Goal: Task Accomplishment & Management: Use online tool/utility

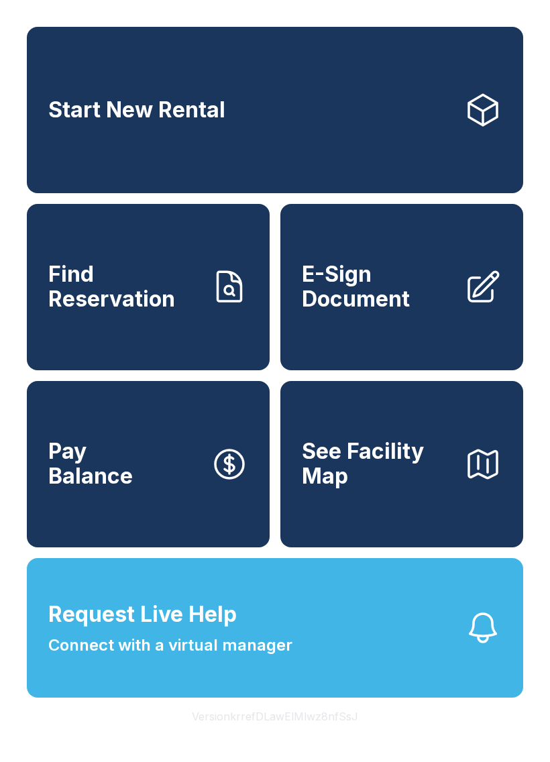
click at [256, 658] on span "Connect with a virtual manager" at bounding box center [170, 646] width 244 height 24
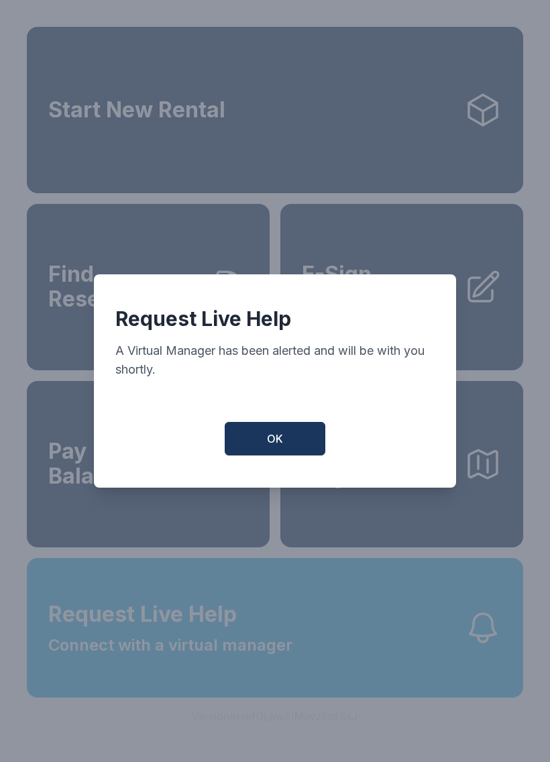
click at [289, 448] on button "OK" at bounding box center [275, 439] width 101 height 34
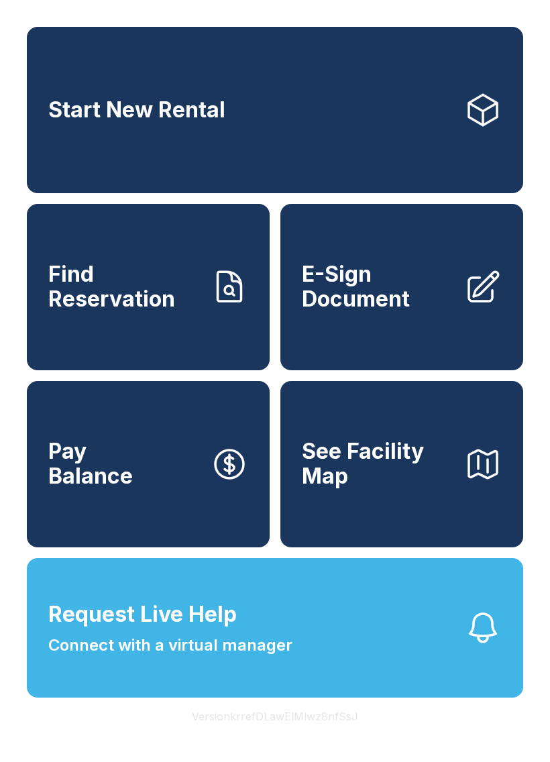
click at [214, 631] on span "Request Live Help" at bounding box center [142, 615] width 189 height 32
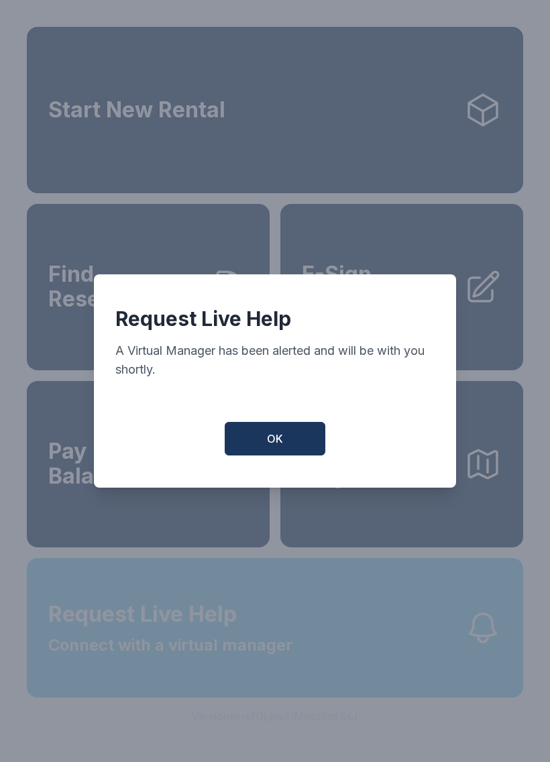
click at [291, 446] on button "OK" at bounding box center [275, 439] width 101 height 34
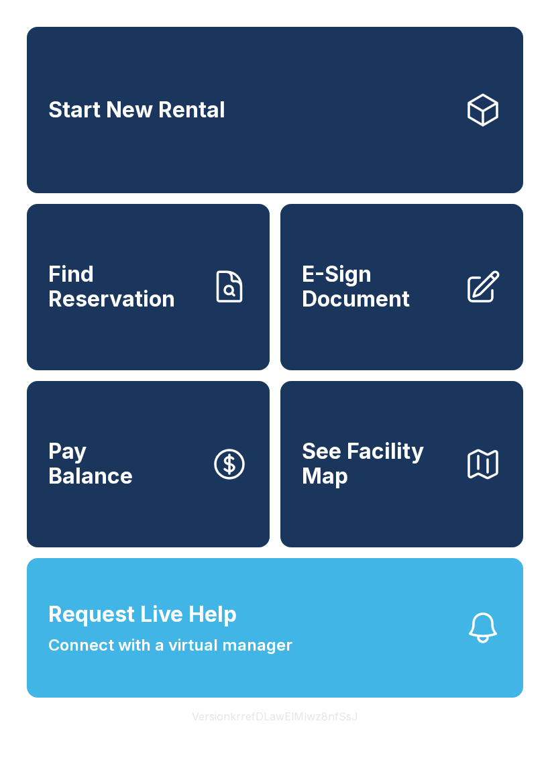
click at [356, 276] on span "E-Sign Document" at bounding box center [378, 286] width 152 height 49
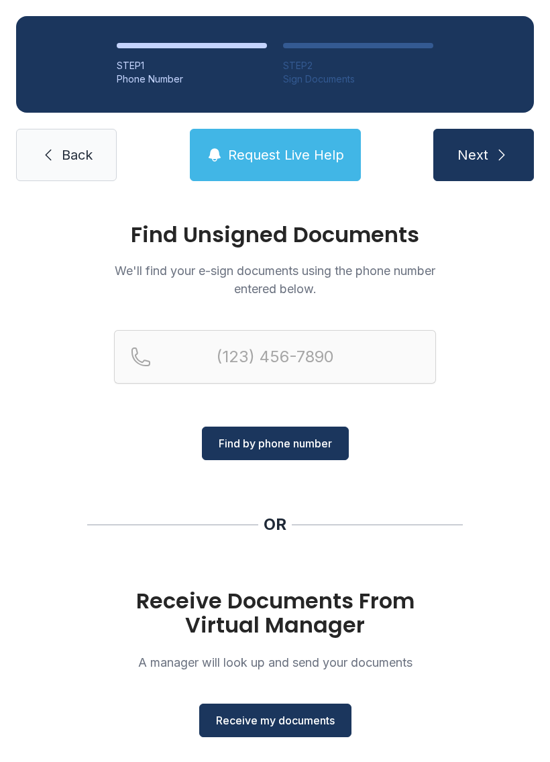
click at [266, 735] on button "Receive my documents" at bounding box center [275, 721] width 152 height 34
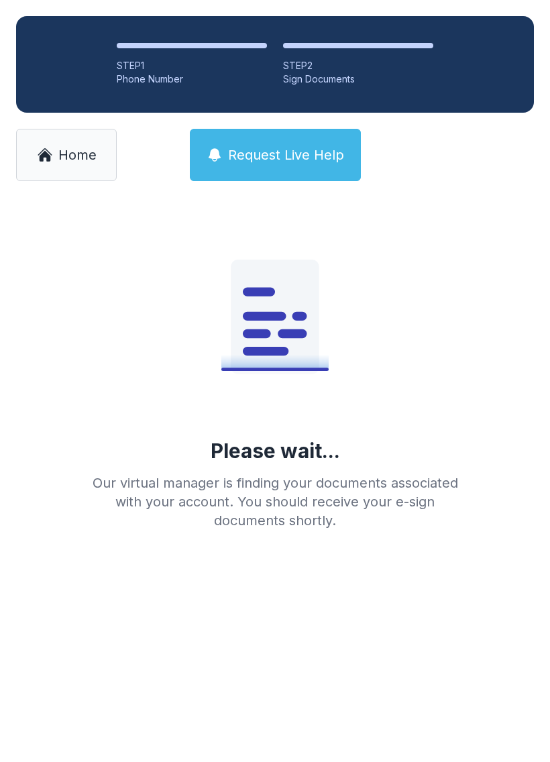
click at [307, 721] on main "Please wait... Our virtual manager is finding your documents associated with yo…" at bounding box center [275, 479] width 550 height 565
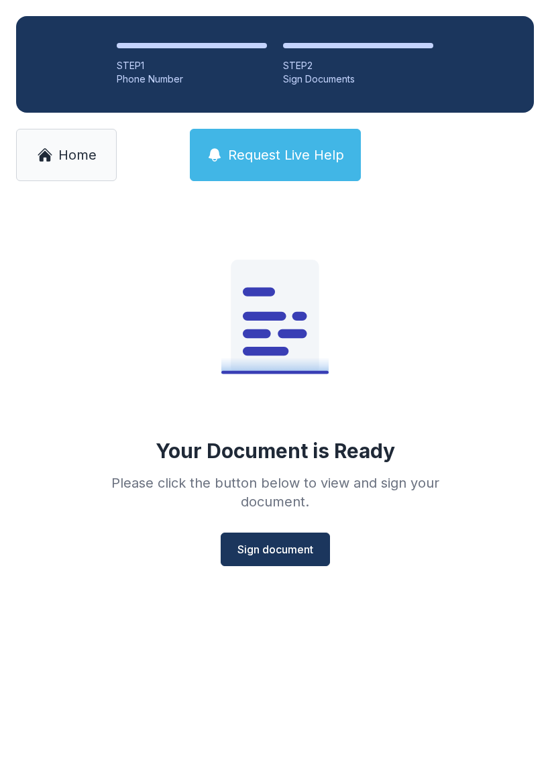
click at [291, 543] on span "Sign document" at bounding box center [276, 550] width 76 height 16
